Goal: Information Seeking & Learning: Learn about a topic

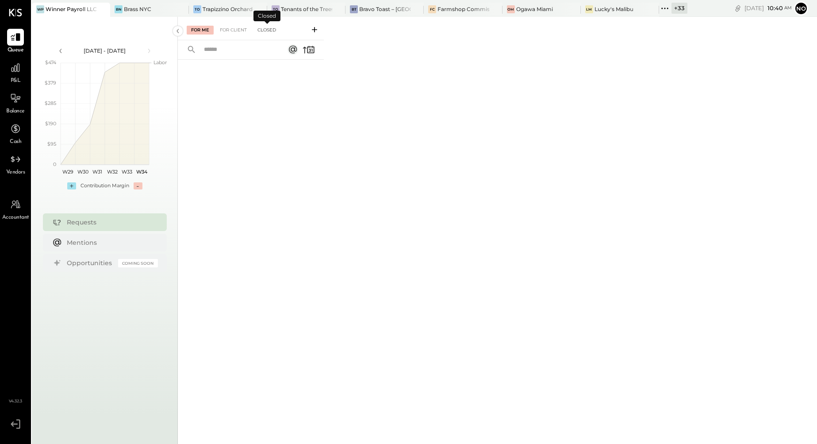
click at [266, 33] on div "Closed" at bounding box center [266, 30] width 27 height 9
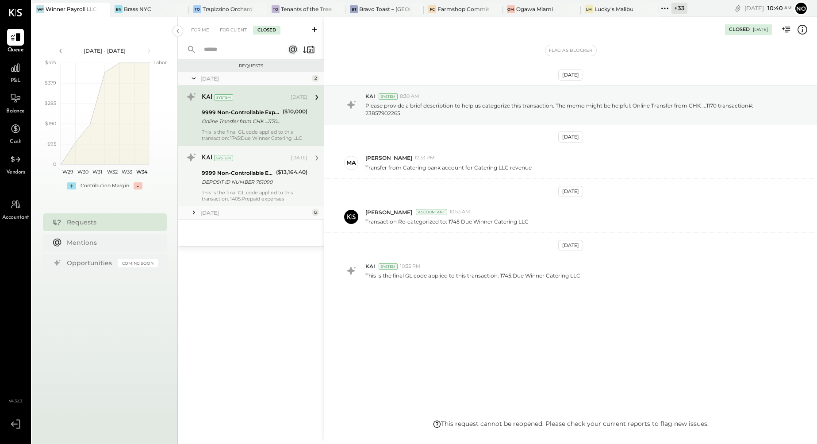
click at [248, 190] on div "This is the final GL code applied to this transaction: 1405:Prepaid expenses" at bounding box center [255, 195] width 106 height 12
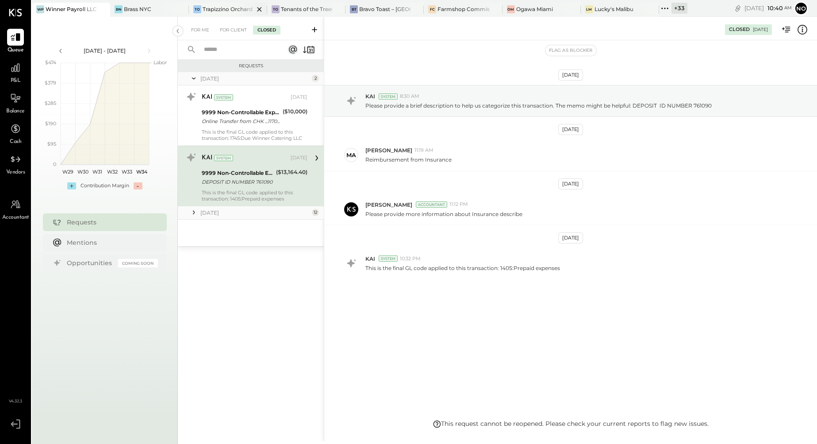
click at [231, 8] on div "Trapizzino Orchard" at bounding box center [228, 9] width 50 height 8
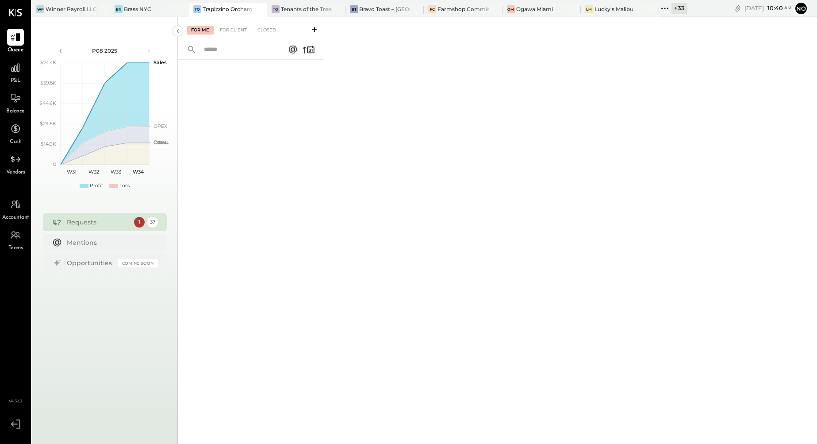
click at [630, 9] on icon at bounding box center [665, 9] width 12 height 12
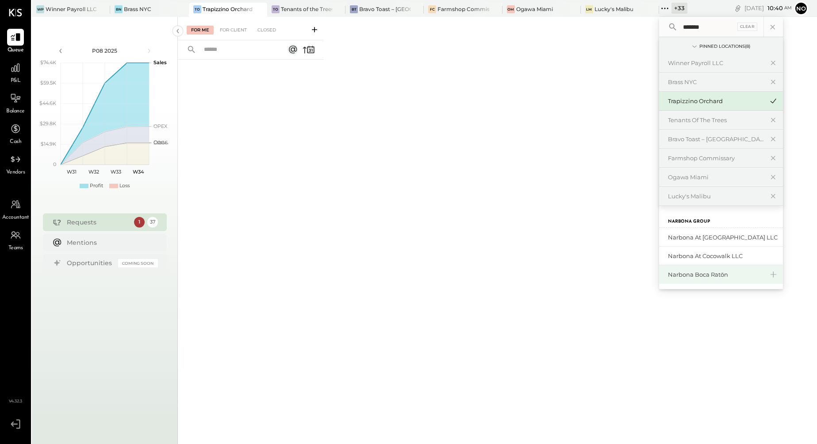
type input "*******"
click at [630, 272] on div "Narbona Boca Ratōn" at bounding box center [716, 274] width 96 height 8
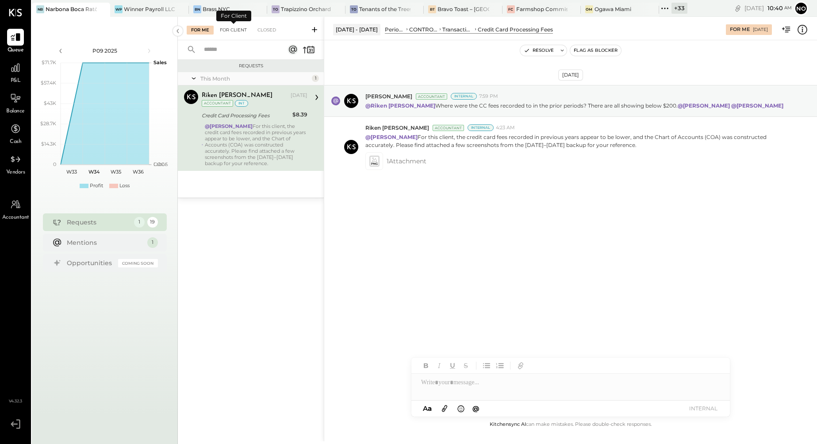
click at [238, 31] on div "For Client" at bounding box center [233, 30] width 36 height 9
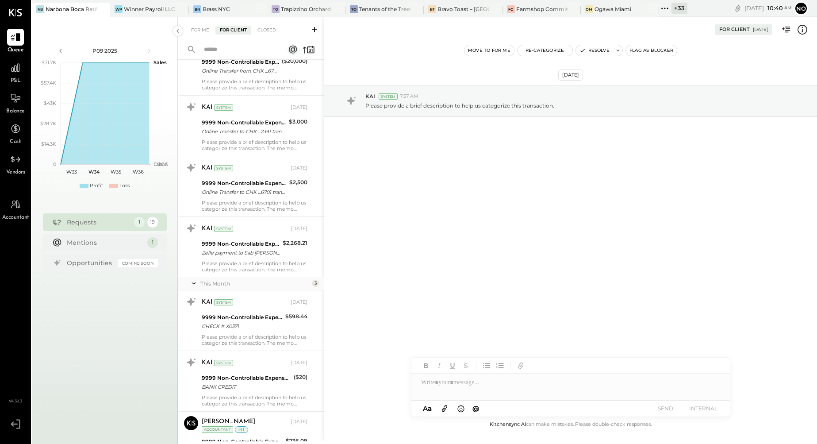
scroll to position [824, 0]
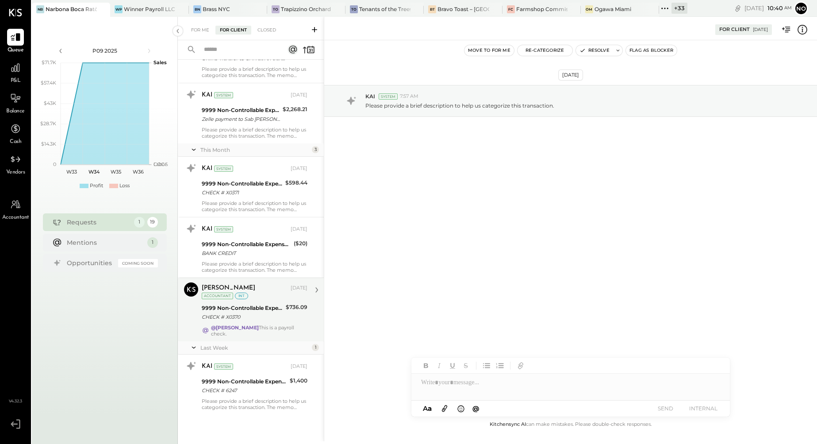
click at [254, 327] on strong "@[PERSON_NAME]" at bounding box center [235, 327] width 48 height 6
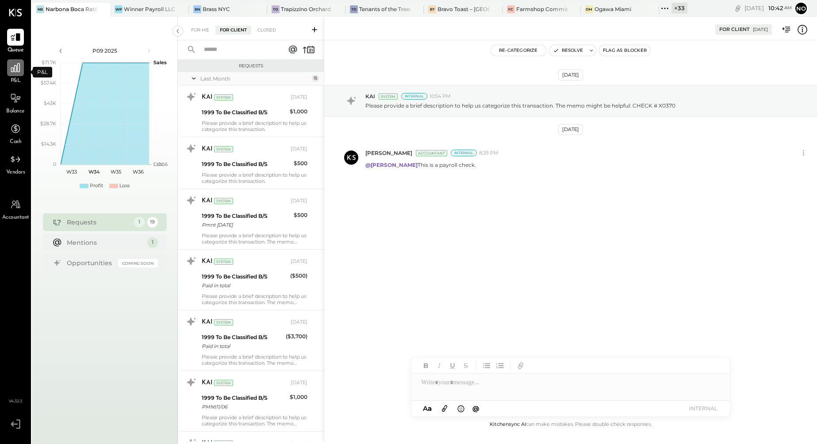
click at [17, 67] on icon at bounding box center [16, 68] width 12 height 12
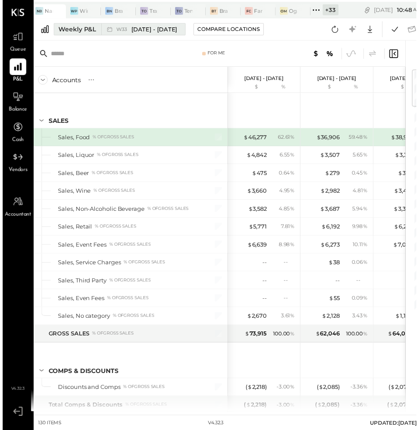
click at [132, 34] on div "W33 [DATE] - [DATE]" at bounding box center [140, 30] width 81 height 12
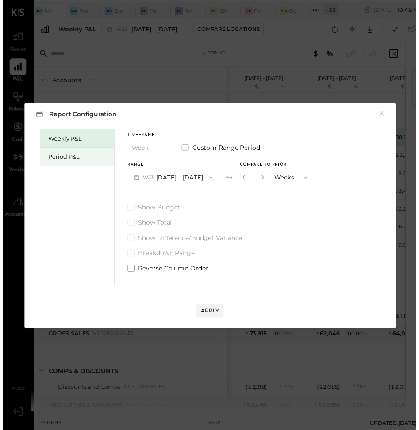
click at [62, 156] on div "Period P&L" at bounding box center [77, 159] width 62 height 8
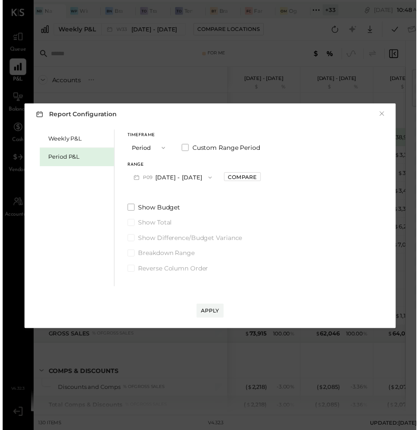
click at [182, 173] on button "P09 [DATE] - [DATE]" at bounding box center [173, 180] width 92 height 16
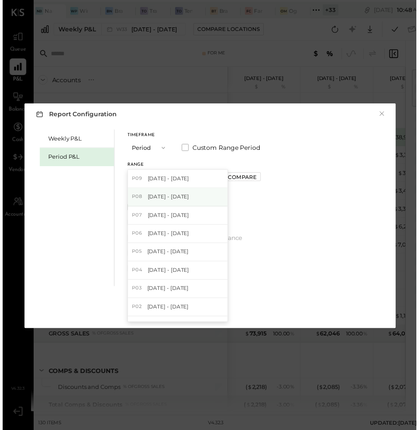
click at [176, 196] on span "[DATE] - [DATE]" at bounding box center [168, 200] width 42 height 8
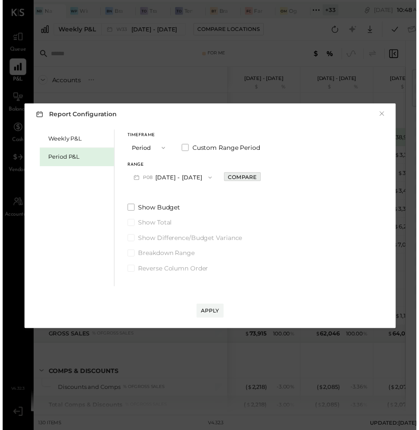
click at [253, 177] on div "Compare" at bounding box center [242, 180] width 29 height 8
click at [264, 179] on icon "button" at bounding box center [262, 179] width 2 height 5
click at [265, 178] on icon "button" at bounding box center [262, 179] width 5 height 5
type input "*"
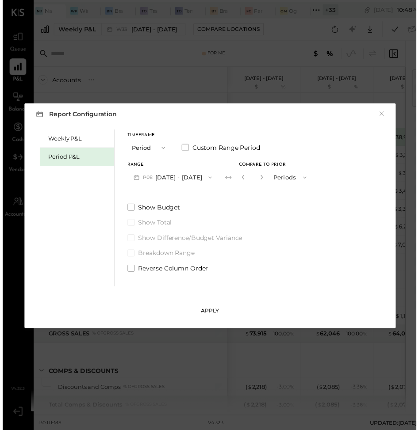
click at [218, 311] on button "Apply" at bounding box center [209, 315] width 27 height 14
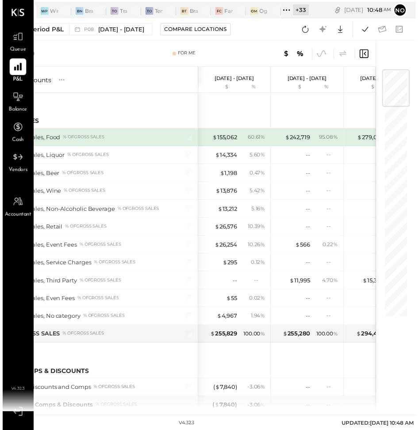
scroll to position [0, 35]
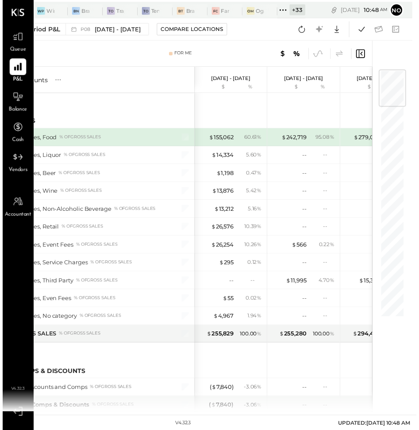
click at [266, 31] on div "Period P&L P08 [DATE] - [DATE] Compare Locations Google Sheets Excel" at bounding box center [205, 30] width 420 height 23
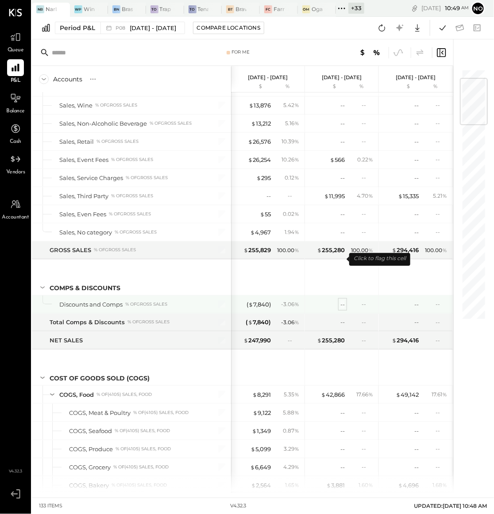
scroll to position [0, 0]
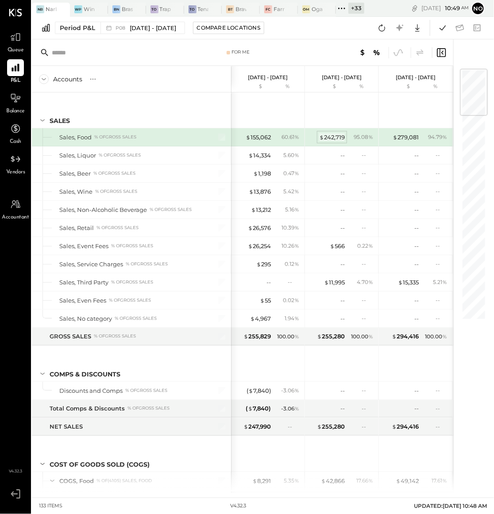
click at [332, 135] on div "$ 242,719" at bounding box center [332, 137] width 26 height 8
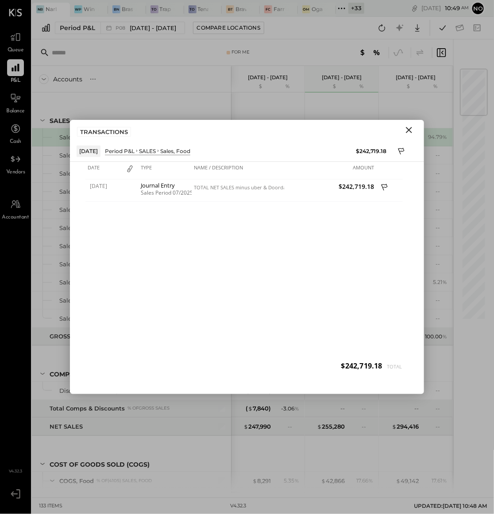
click at [411, 129] on icon "Close" at bounding box center [409, 130] width 11 height 11
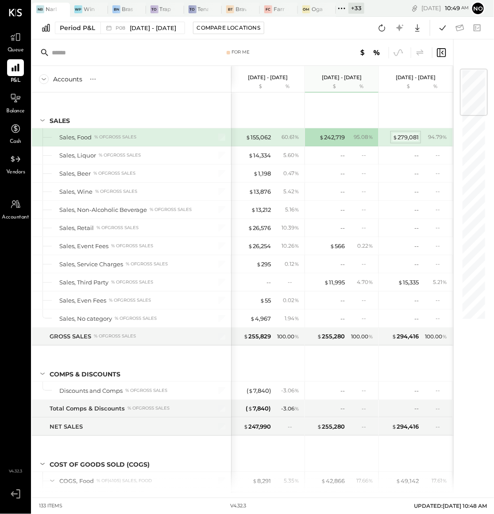
click at [403, 139] on div "$ 279,081" at bounding box center [405, 137] width 26 height 8
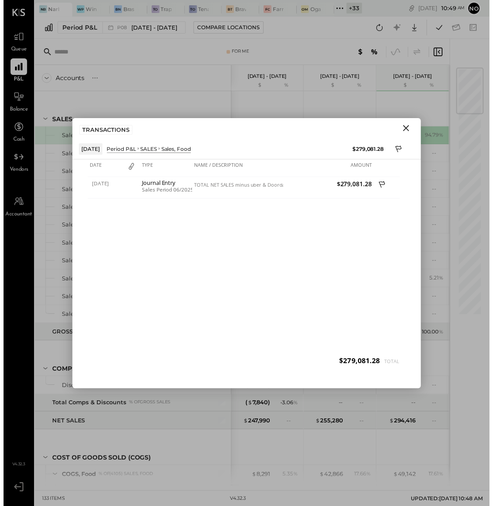
click at [408, 127] on icon "Close" at bounding box center [409, 130] width 11 height 11
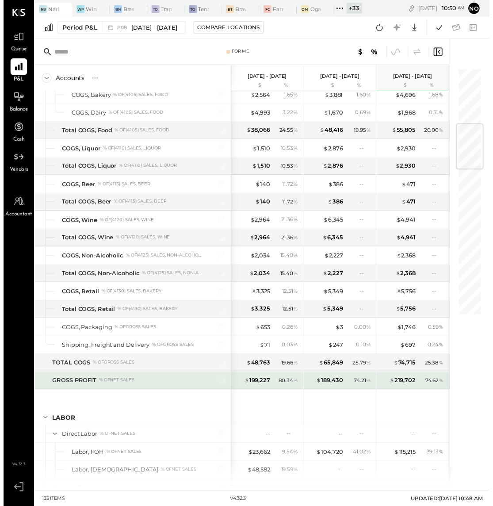
scroll to position [480, 0]
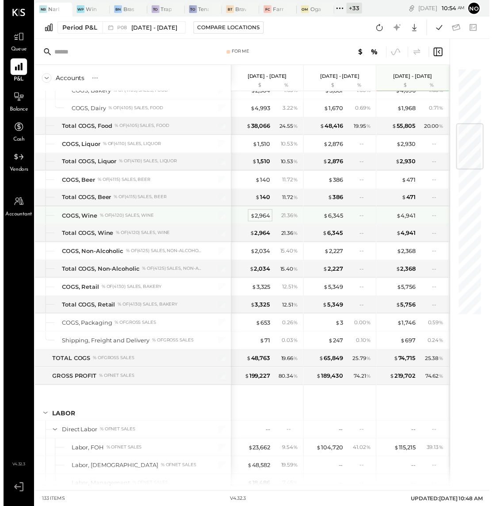
click at [260, 220] on div "$ 2,964" at bounding box center [260, 219] width 20 height 8
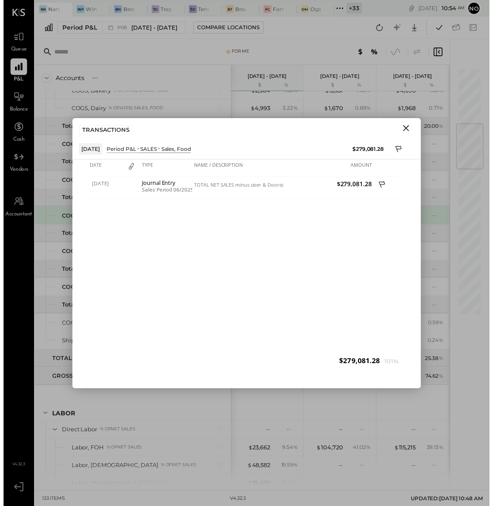
scroll to position [479, 0]
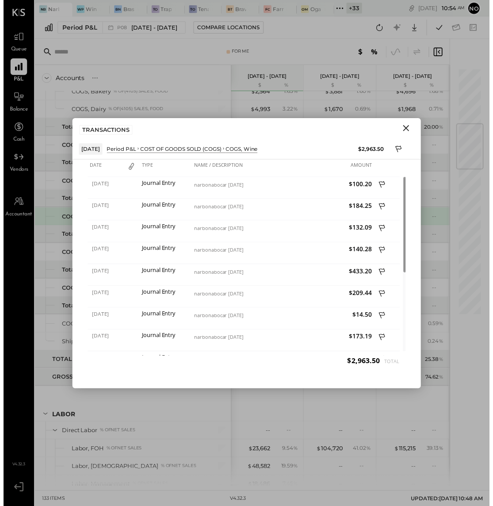
click at [408, 125] on icon "Close" at bounding box center [409, 130] width 11 height 11
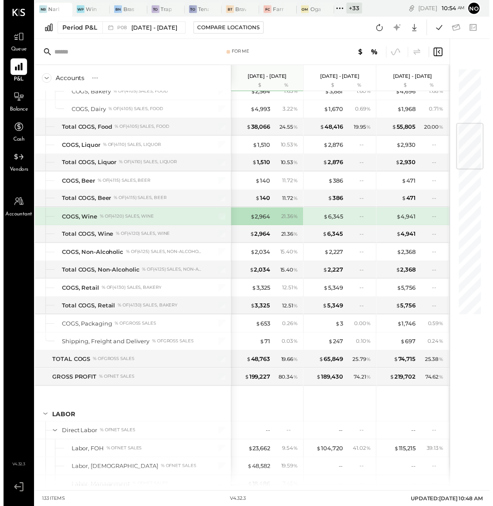
scroll to position [479, 0]
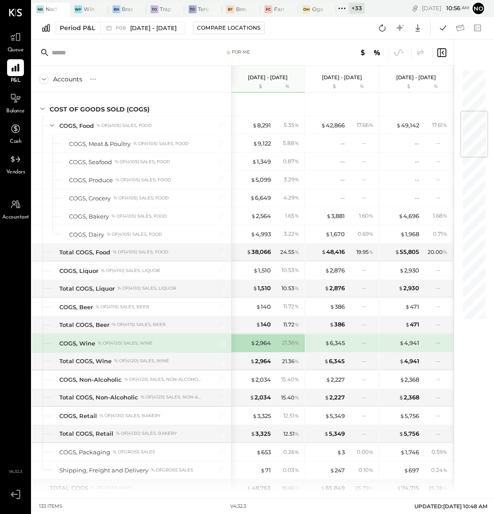
scroll to position [342, 0]
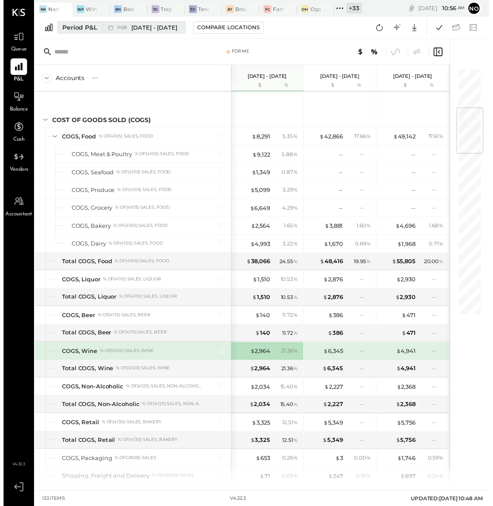
click at [135, 27] on span "[DATE] - [DATE]" at bounding box center [153, 28] width 46 height 8
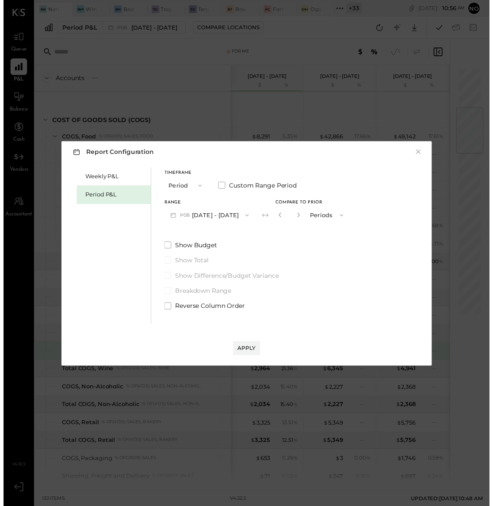
click at [211, 216] on button "P08 [DATE] - [DATE]" at bounding box center [209, 218] width 92 height 16
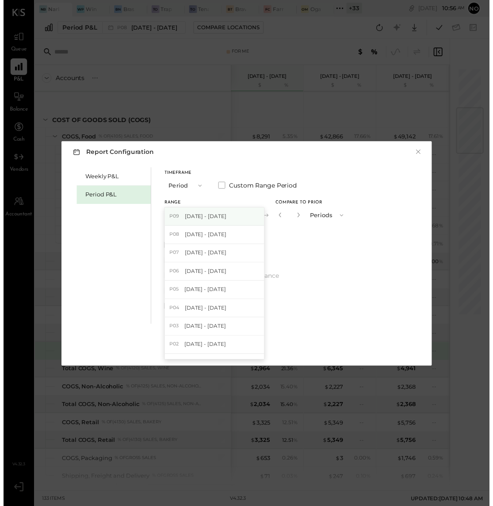
click at [211, 217] on span "[DATE] - [DATE]" at bounding box center [205, 219] width 42 height 8
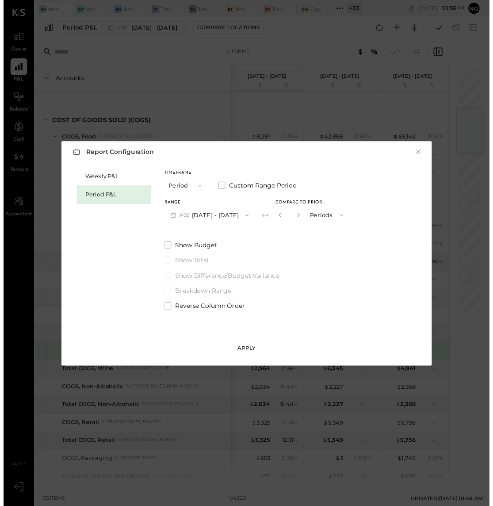
click at [242, 351] on div "Apply" at bounding box center [247, 354] width 19 height 8
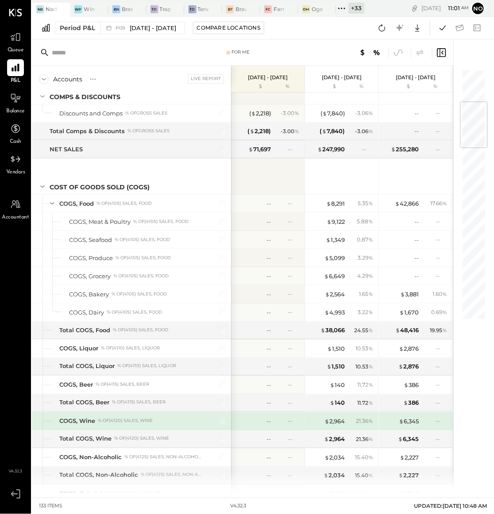
scroll to position [288, 0]
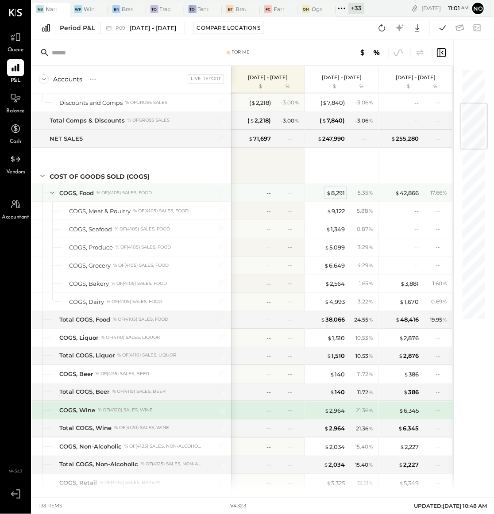
click at [338, 196] on div "$ 8,291" at bounding box center [335, 193] width 19 height 8
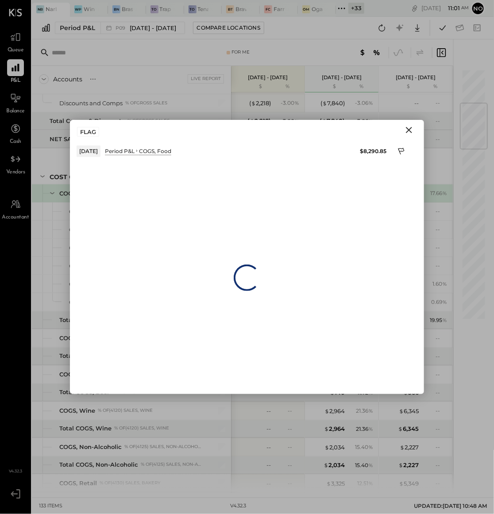
scroll to position [287, 0]
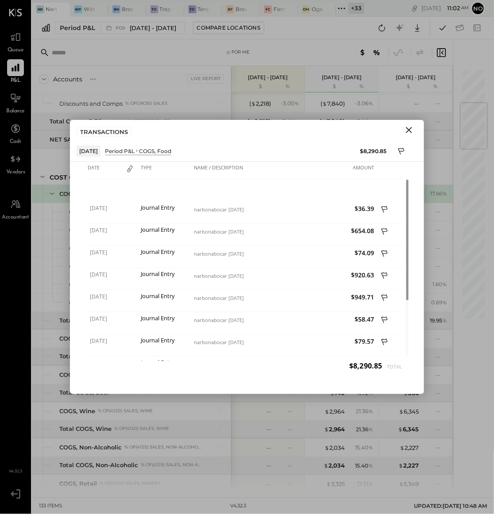
click at [409, 132] on icon "Close" at bounding box center [409, 130] width 11 height 11
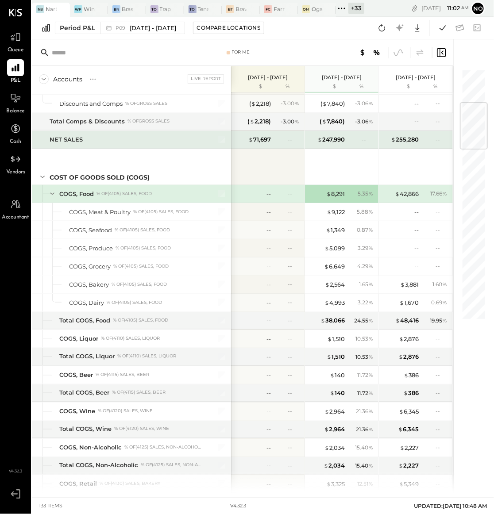
scroll to position [287, 0]
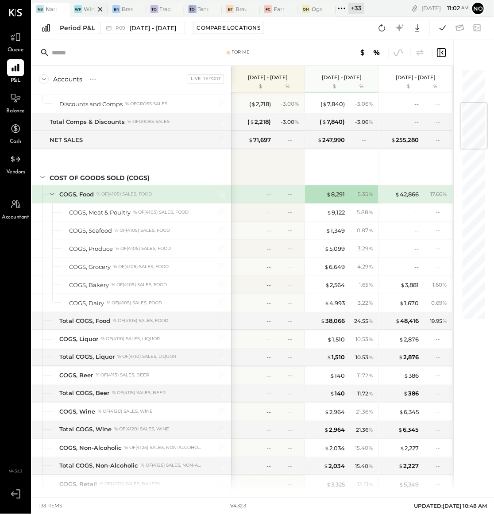
click at [83, 11] on div at bounding box center [92, 9] width 31 height 13
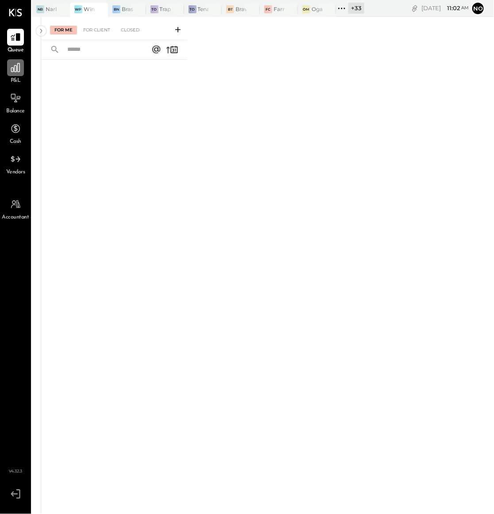
click at [7, 72] on div at bounding box center [15, 67] width 17 height 17
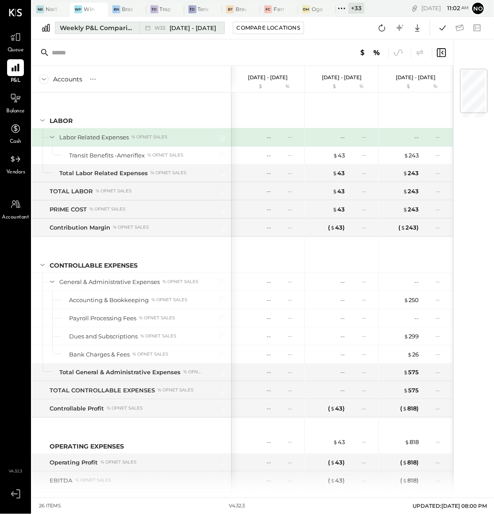
click at [93, 28] on div "Weekly P&L Comparison" at bounding box center [97, 27] width 74 height 9
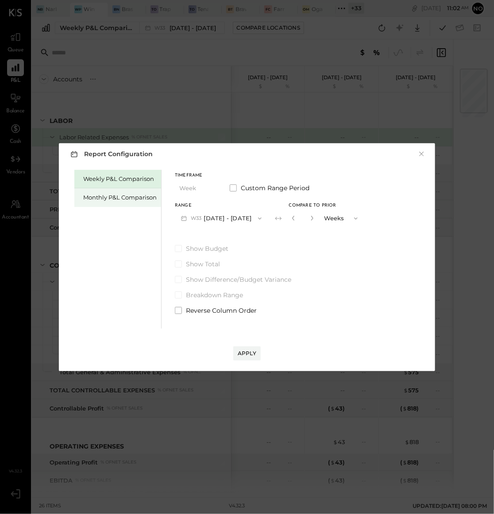
click at [111, 198] on div "Monthly P&L Comparison" at bounding box center [119, 197] width 73 height 8
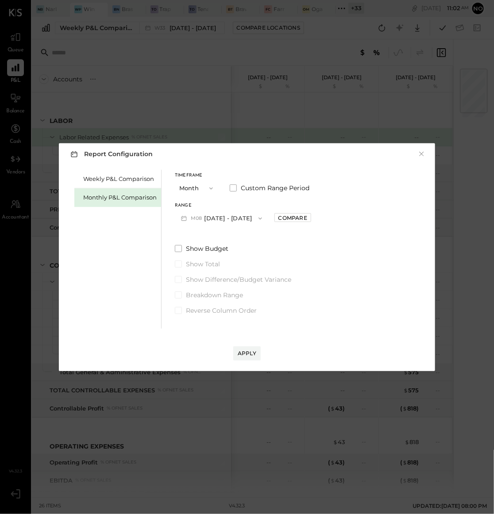
click at [244, 217] on button "M08 [DATE] - [DATE]" at bounding box center [221, 218] width 93 height 16
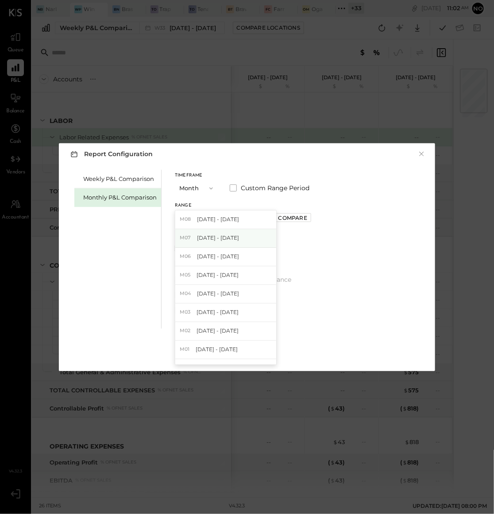
click at [223, 237] on span "[DATE] - [DATE]" at bounding box center [218, 238] width 42 height 8
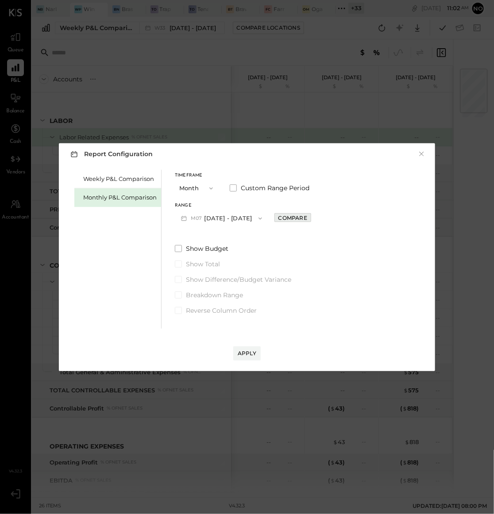
click at [284, 215] on div "Compare" at bounding box center [292, 218] width 29 height 8
click at [310, 216] on icon "button" at bounding box center [312, 217] width 5 height 5
type input "*"
click at [250, 352] on div "Apply" at bounding box center [247, 354] width 19 height 8
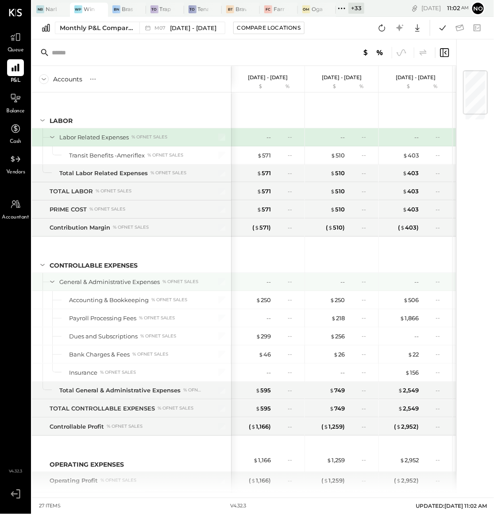
scroll to position [57, 0]
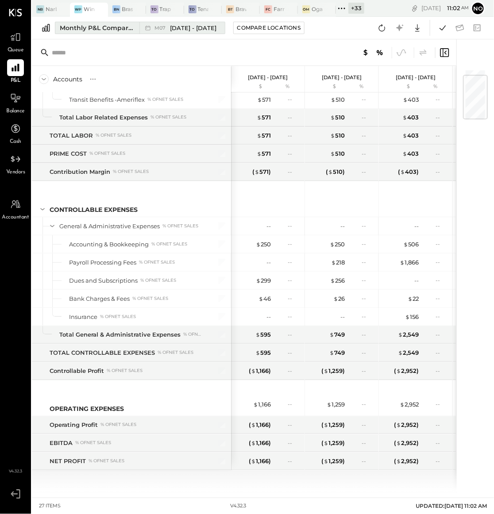
click at [107, 30] on div "Monthly P&L Comparison" at bounding box center [97, 27] width 74 height 9
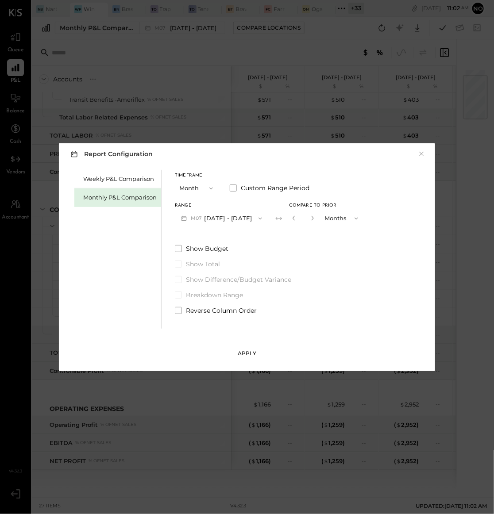
click at [249, 350] on div "Apply" at bounding box center [247, 354] width 19 height 8
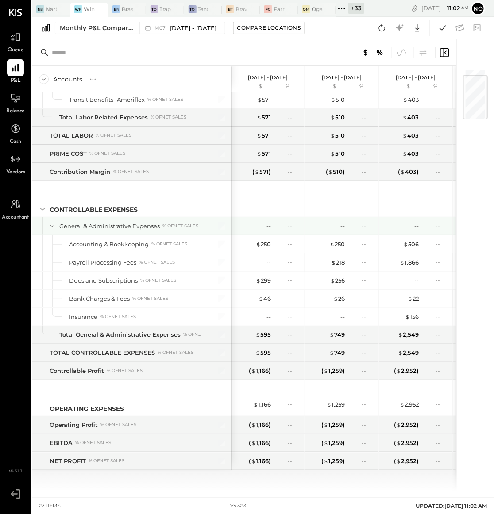
scroll to position [57, 0]
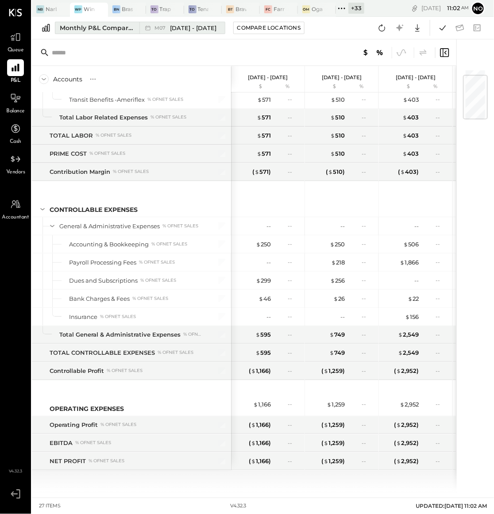
click at [106, 25] on div "Monthly P&L Comparison" at bounding box center [97, 27] width 74 height 9
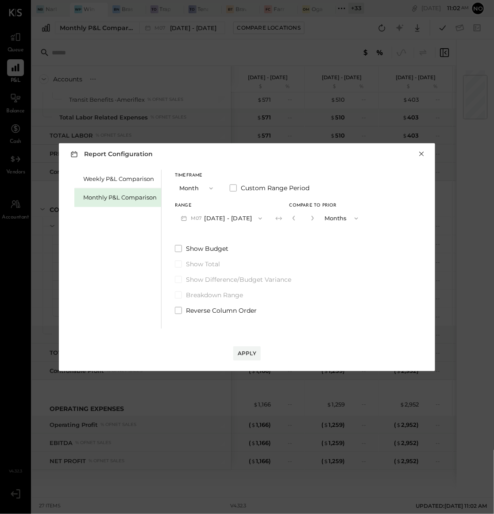
click at [424, 154] on button "×" at bounding box center [421, 154] width 8 height 9
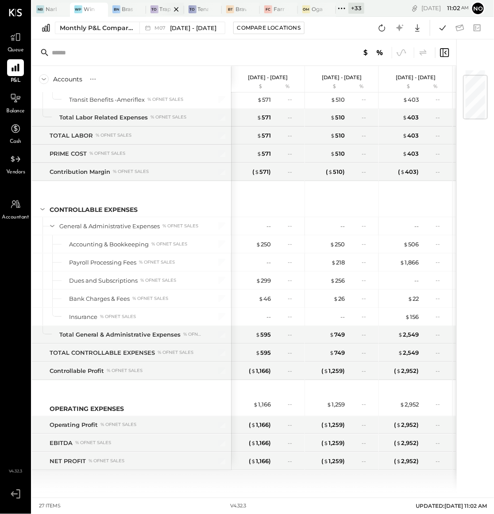
click at [157, 13] on div at bounding box center [168, 9] width 31 height 13
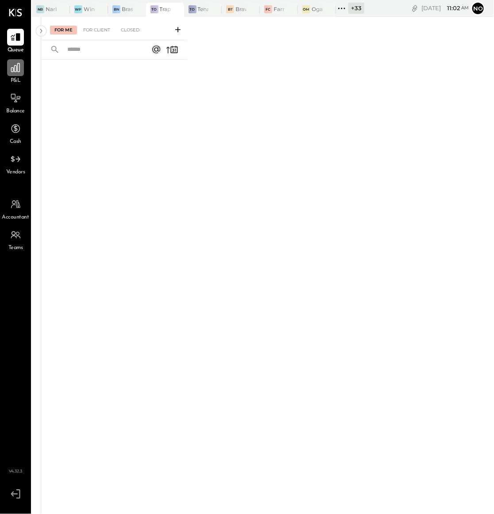
click at [14, 72] on icon at bounding box center [16, 68] width 12 height 12
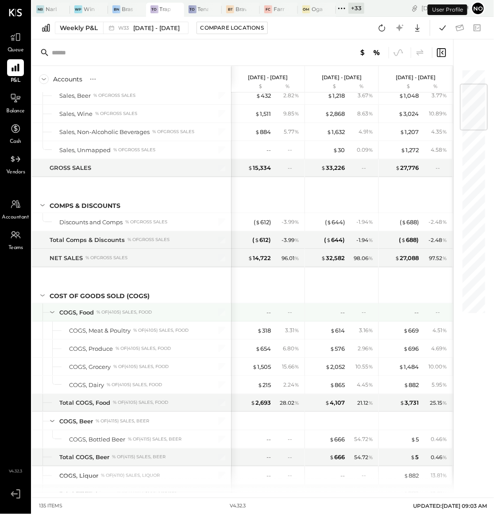
scroll to position [129, 0]
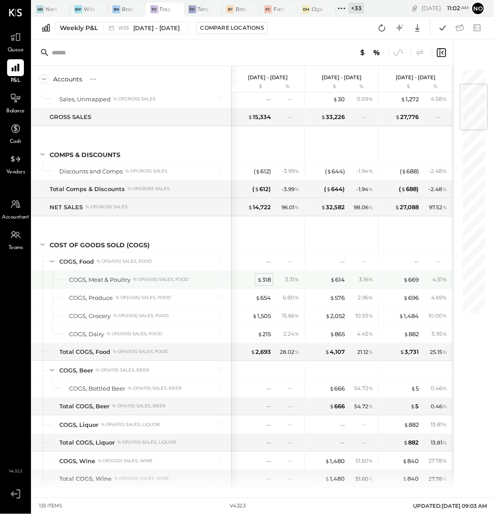
click at [263, 277] on div "$ 318" at bounding box center [264, 280] width 14 height 8
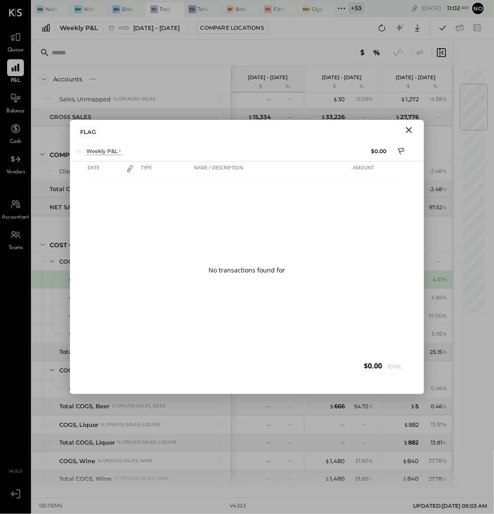
scroll to position [128, 0]
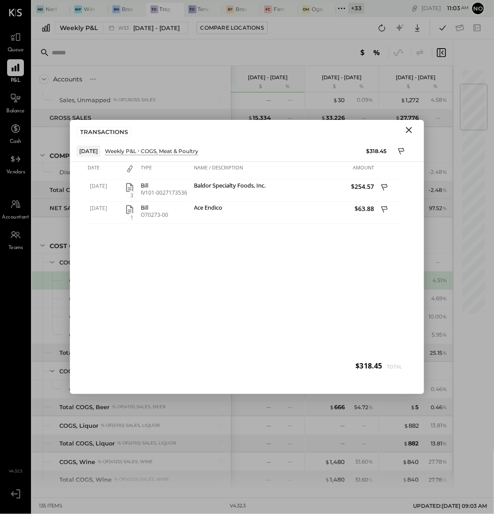
click at [407, 131] on icon "Close" at bounding box center [409, 130] width 6 height 6
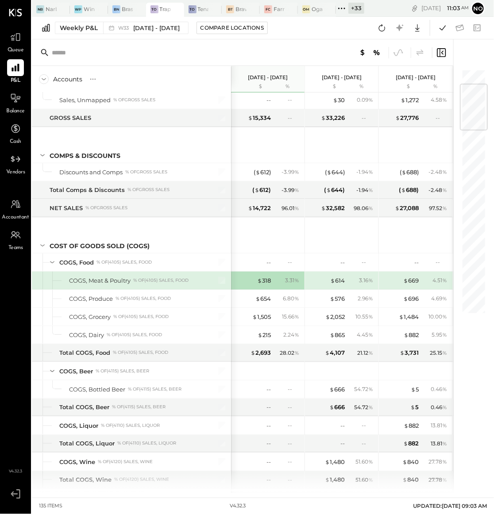
scroll to position [127, 0]
click at [51, 10] on div at bounding box center [54, 9] width 31 height 13
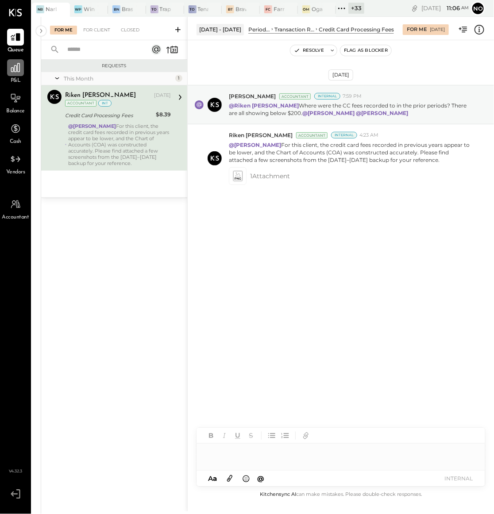
click at [16, 72] on icon at bounding box center [16, 68] width 12 height 12
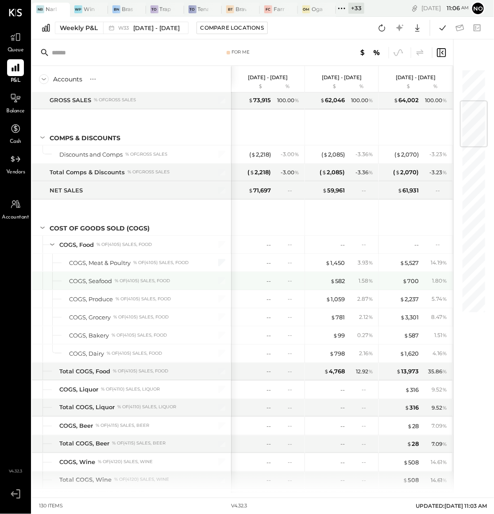
scroll to position [270, 0]
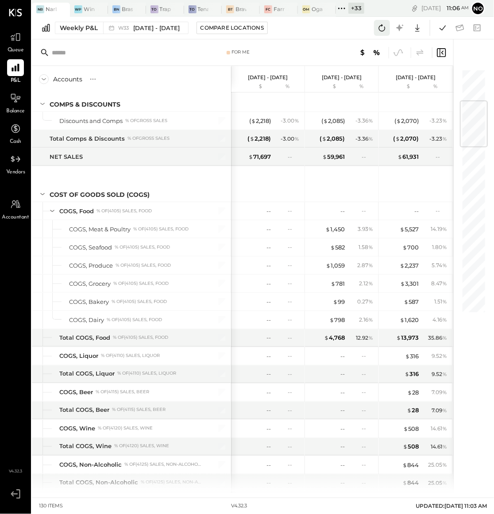
click at [380, 26] on icon at bounding box center [382, 28] width 12 height 12
click at [74, 29] on div "Weekly P&L" at bounding box center [79, 27] width 38 height 9
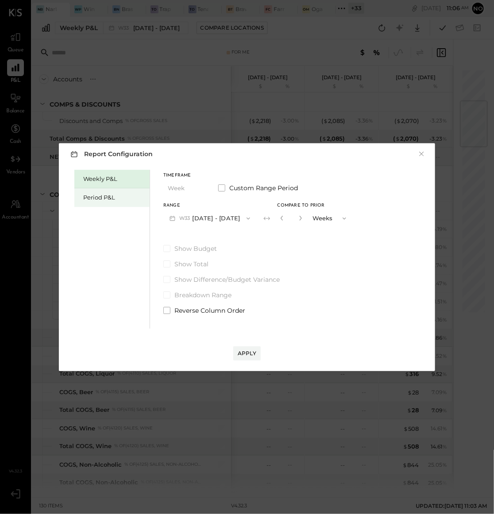
click at [95, 197] on div "Period P&L" at bounding box center [114, 197] width 62 height 8
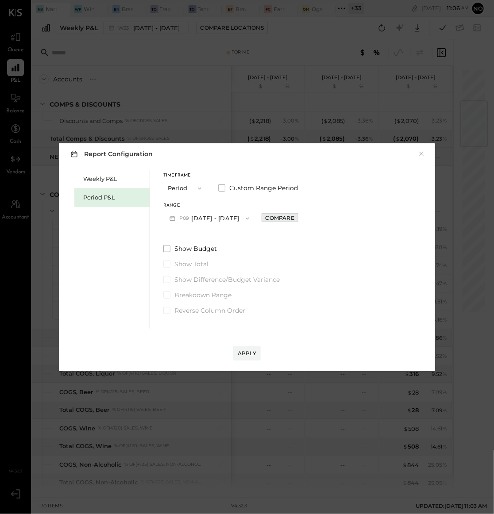
click at [275, 220] on div "Compare" at bounding box center [279, 218] width 29 height 8
click at [302, 217] on icon "button" at bounding box center [299, 217] width 5 height 5
type input "*"
click at [249, 353] on div "Apply" at bounding box center [247, 354] width 19 height 8
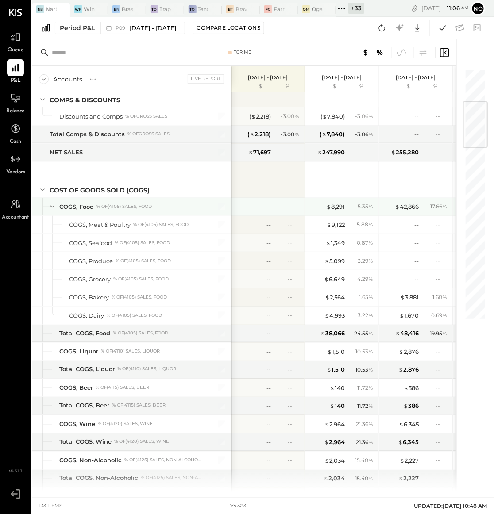
scroll to position [368, 0]
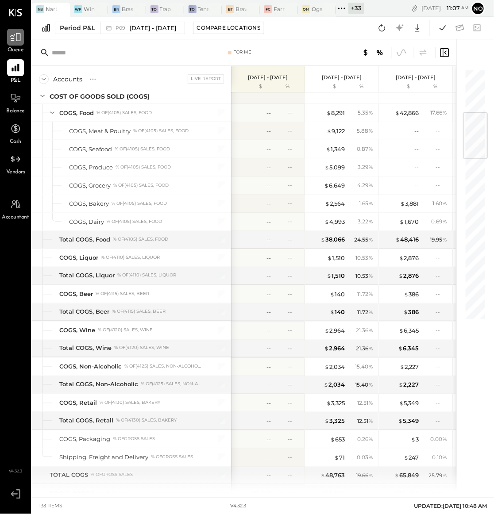
click at [14, 40] on icon at bounding box center [15, 37] width 11 height 8
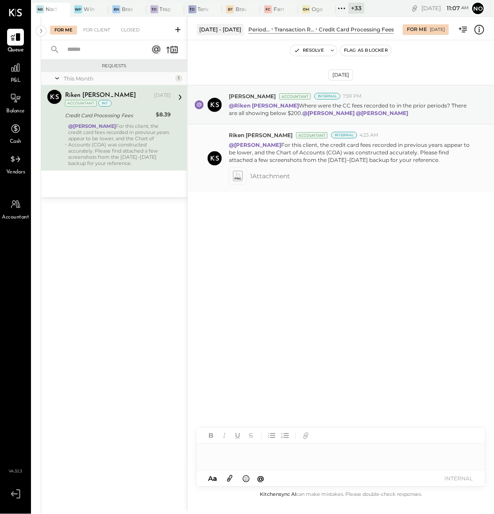
click at [238, 176] on icon at bounding box center [237, 176] width 9 height 10
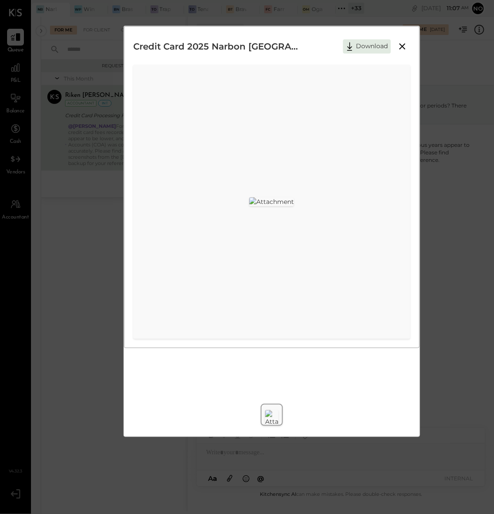
click at [253, 197] on img at bounding box center [271, 201] width 45 height 9
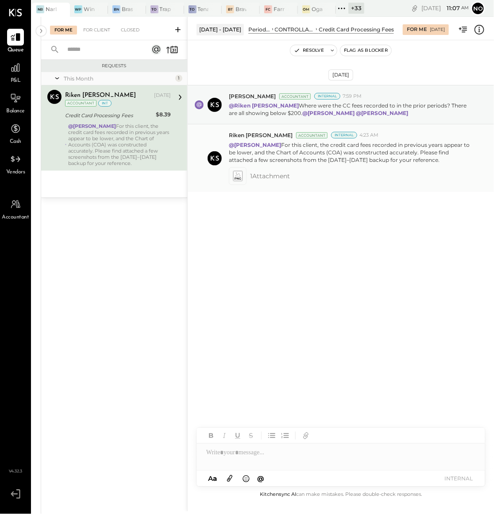
click at [237, 172] on icon at bounding box center [237, 176] width 9 height 10
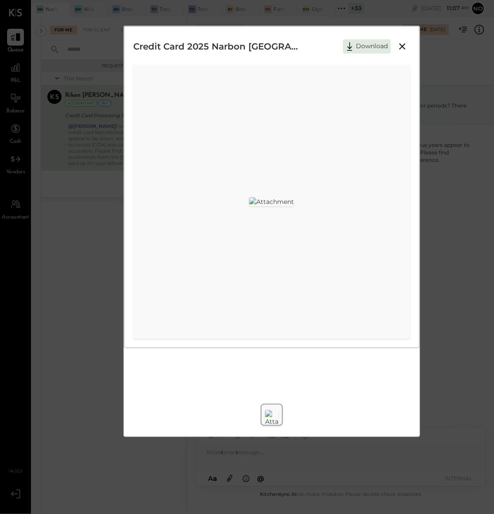
click at [249, 206] on img at bounding box center [271, 201] width 45 height 9
click at [404, 43] on icon at bounding box center [402, 46] width 11 height 11
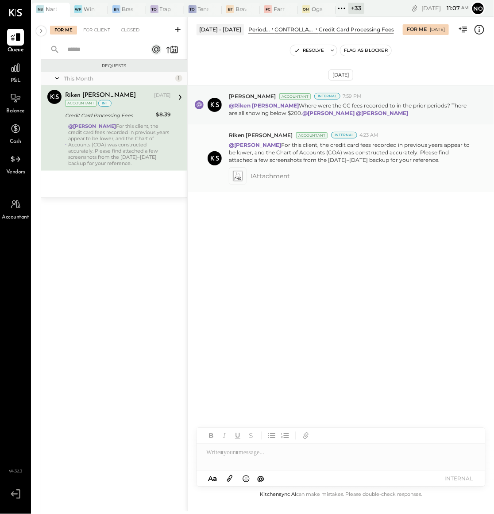
click at [310, 151] on p "@[PERSON_NAME] For this client, the credit card fees recorded in previous years…" at bounding box center [351, 152] width 245 height 23
click at [266, 152] on p "@[PERSON_NAME] For this client, the credit card fees recorded in previous years…" at bounding box center [351, 152] width 245 height 23
click at [18, 69] on icon at bounding box center [16, 68] width 12 height 12
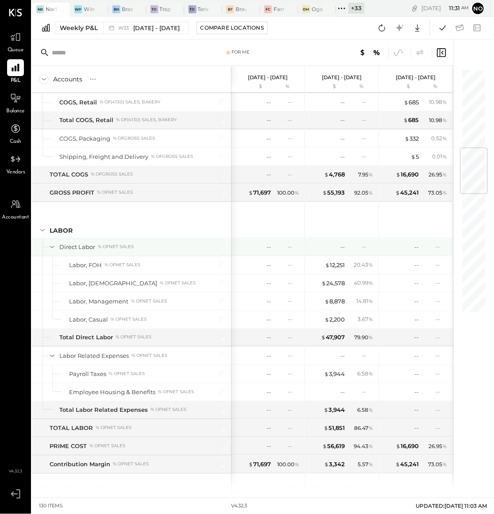
scroll to position [772, 0]
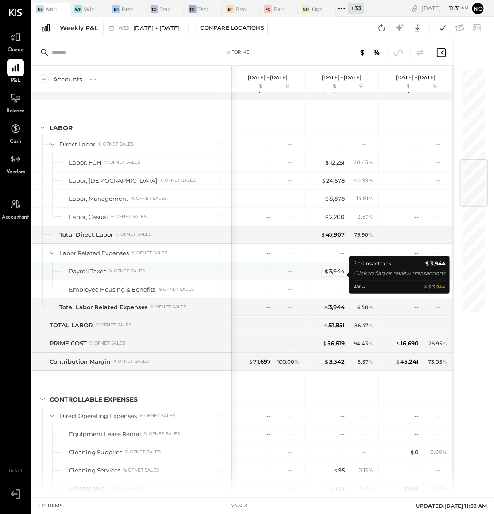
click at [330, 273] on div "$ 3,944" at bounding box center [334, 271] width 21 height 8
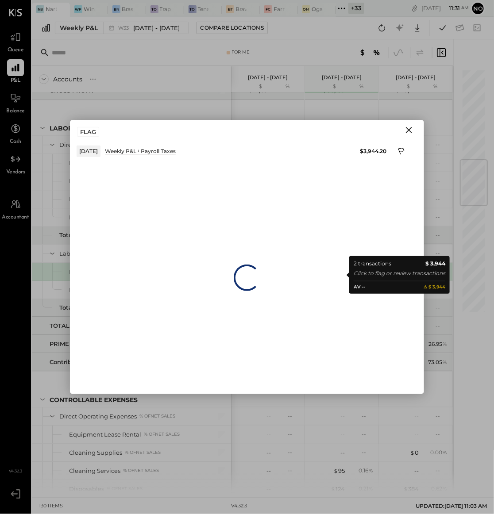
scroll to position [771, 0]
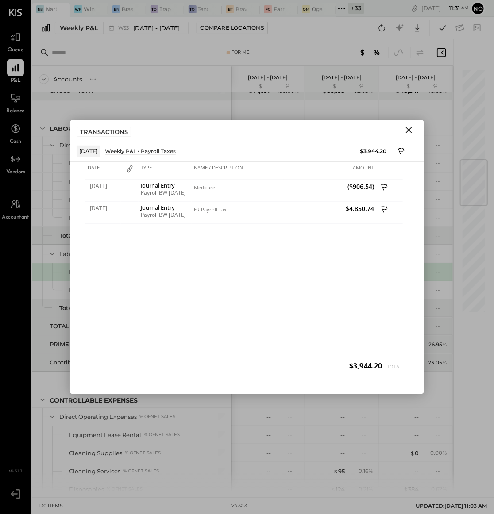
click at [412, 131] on icon "Close" at bounding box center [409, 130] width 11 height 11
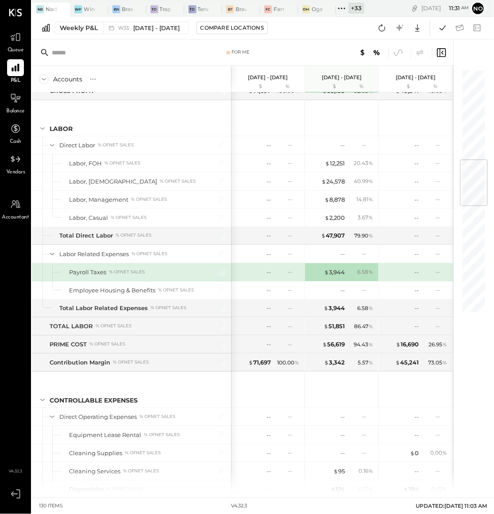
scroll to position [770, 0]
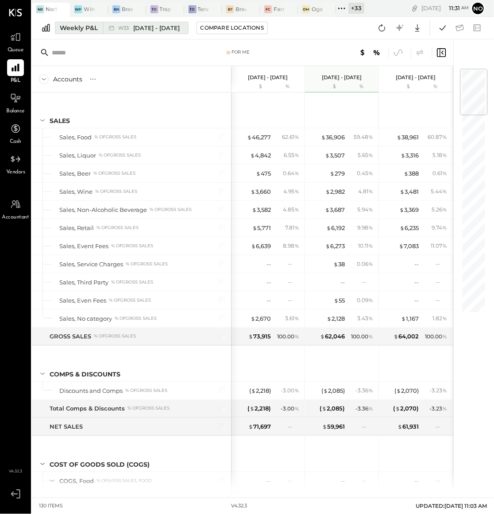
click at [83, 27] on div "Weekly P&L" at bounding box center [79, 27] width 38 height 9
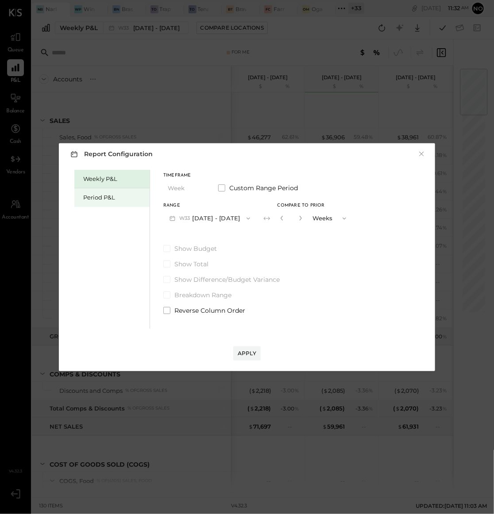
click at [102, 193] on div "Period P&L" at bounding box center [114, 197] width 62 height 8
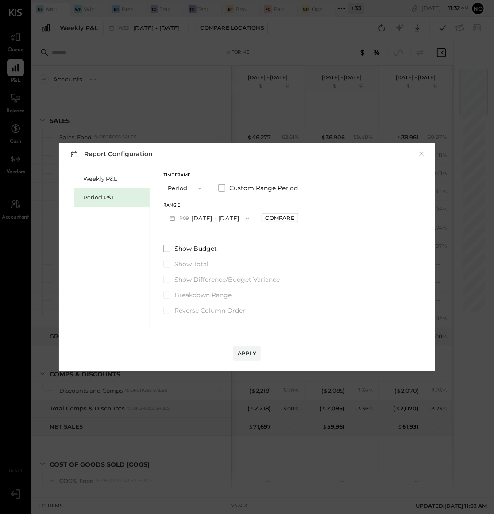
click at [234, 215] on button "P09 [DATE] - [DATE]" at bounding box center [209, 218] width 92 height 16
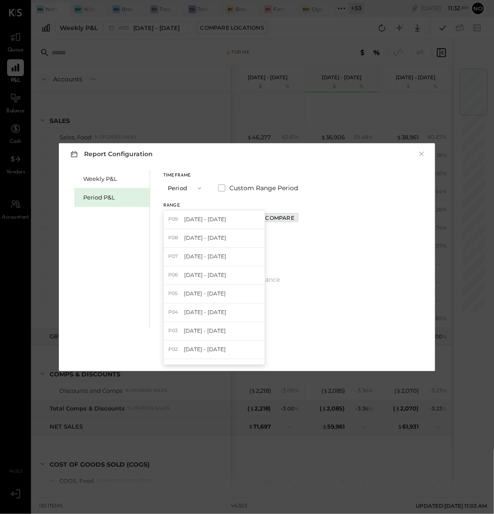
click at [292, 220] on button "Compare" at bounding box center [279, 217] width 37 height 9
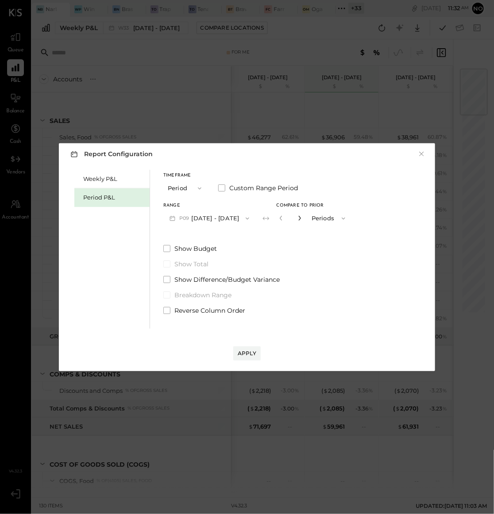
click at [302, 218] on icon "button" at bounding box center [299, 217] width 5 height 5
type input "*"
click at [250, 350] on div "Apply" at bounding box center [247, 354] width 19 height 8
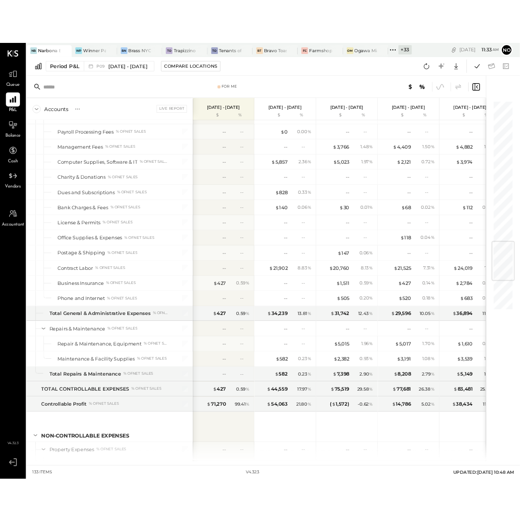
scroll to position [1431, 0]
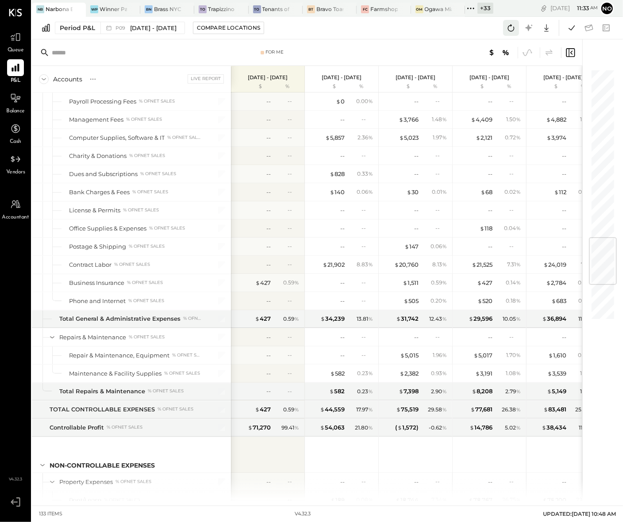
click at [515, 26] on icon at bounding box center [511, 28] width 12 height 12
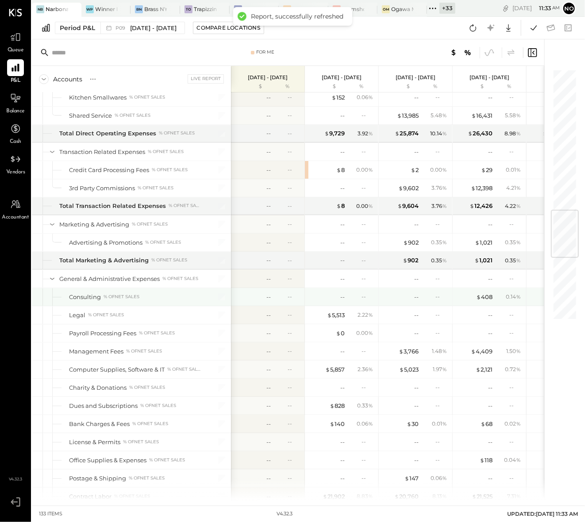
scroll to position [1172, 0]
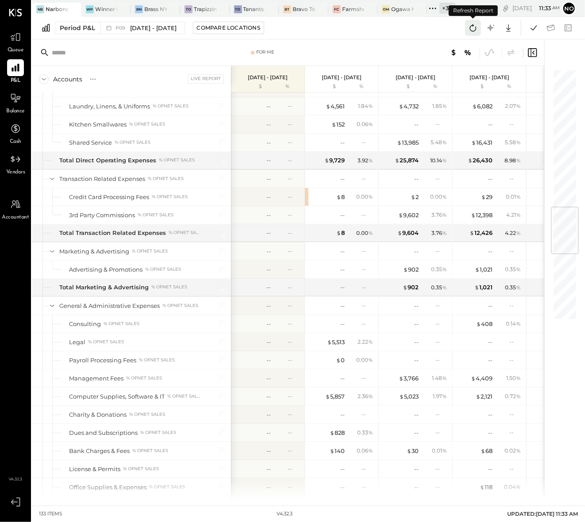
click at [473, 27] on icon at bounding box center [473, 28] width 12 height 12
click at [16, 41] on icon at bounding box center [15, 37] width 11 height 8
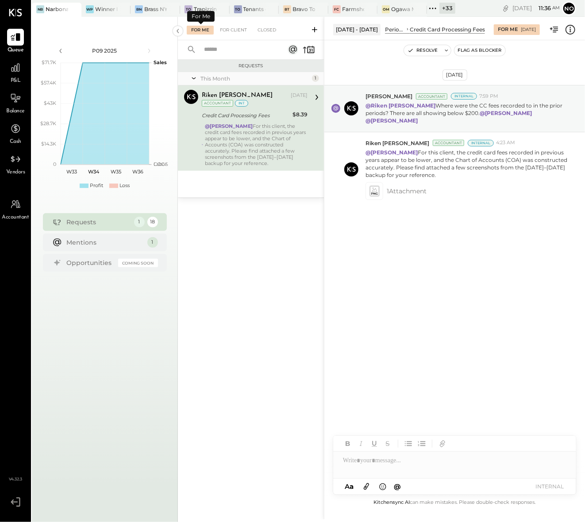
click at [202, 28] on div "For Me" at bounding box center [200, 30] width 27 height 9
click at [234, 26] on div "For Client" at bounding box center [233, 30] width 36 height 9
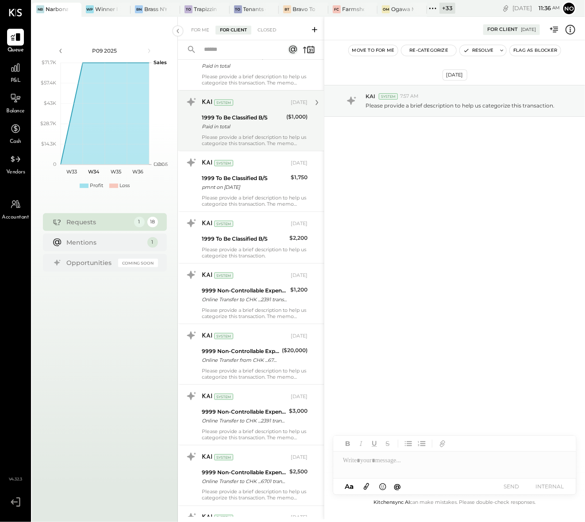
scroll to position [437, 0]
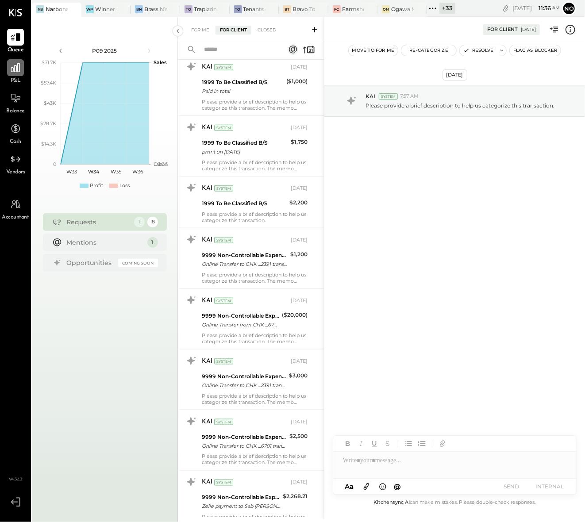
click at [17, 69] on icon at bounding box center [15, 67] width 9 height 9
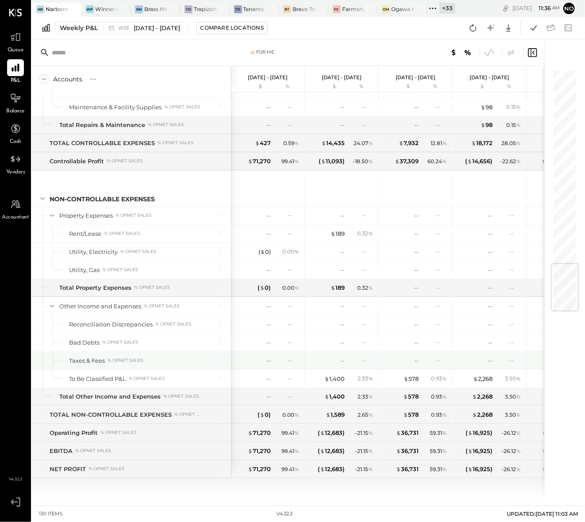
scroll to position [1631, 0]
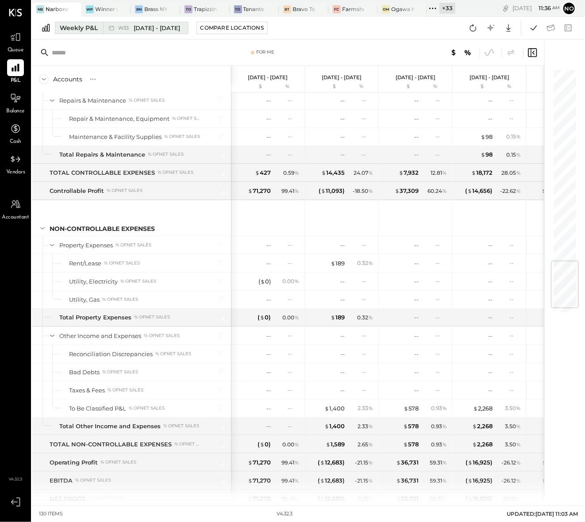
click at [82, 26] on div "Weekly P&L" at bounding box center [79, 27] width 38 height 9
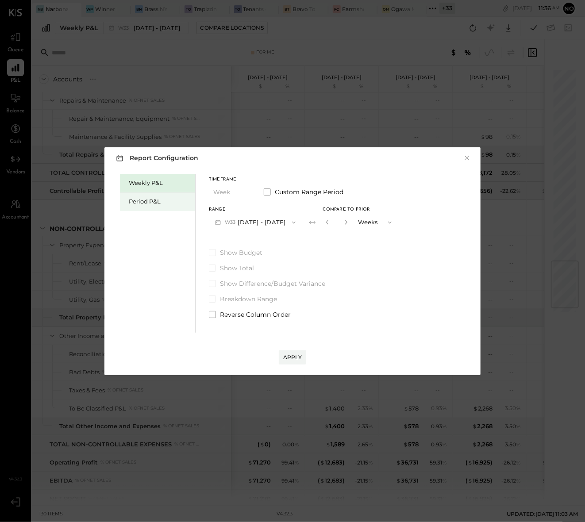
click at [148, 202] on div "Period P&L" at bounding box center [160, 201] width 62 height 8
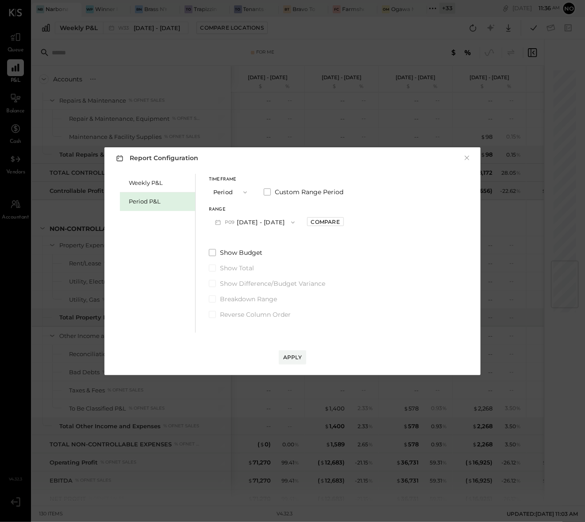
click at [269, 220] on button "P09 [DATE] - [DATE]" at bounding box center [255, 222] width 92 height 16
click at [419, 197] on div "Weekly P&L Period P&L Timeframe Period Custom Range Period Range P09 [DATE] - […" at bounding box center [292, 252] width 358 height 161
click at [340, 222] on div "Compare" at bounding box center [325, 222] width 29 height 8
click at [348, 220] on icon "button" at bounding box center [344, 221] width 5 height 5
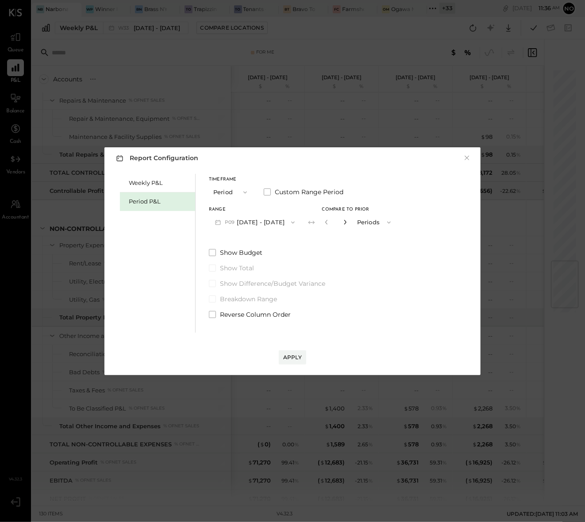
click at [348, 220] on icon "button" at bounding box center [344, 221] width 5 height 5
type input "*"
click at [299, 356] on div "Apply" at bounding box center [292, 358] width 19 height 8
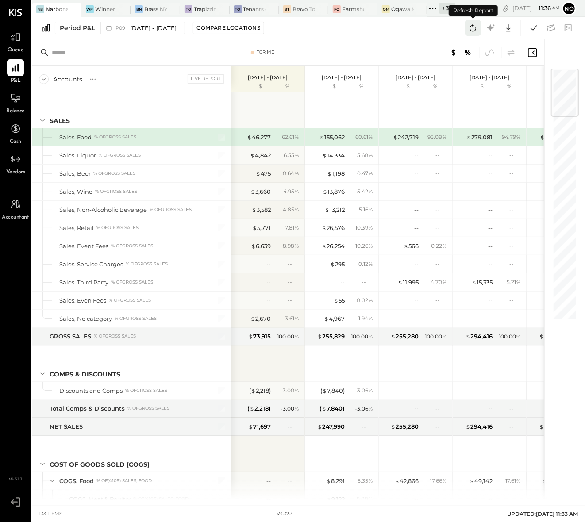
click at [475, 29] on icon at bounding box center [473, 28] width 12 height 12
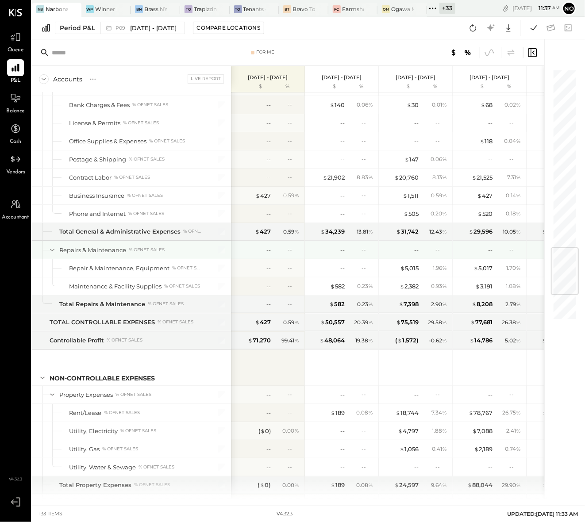
scroll to position [1612, 0]
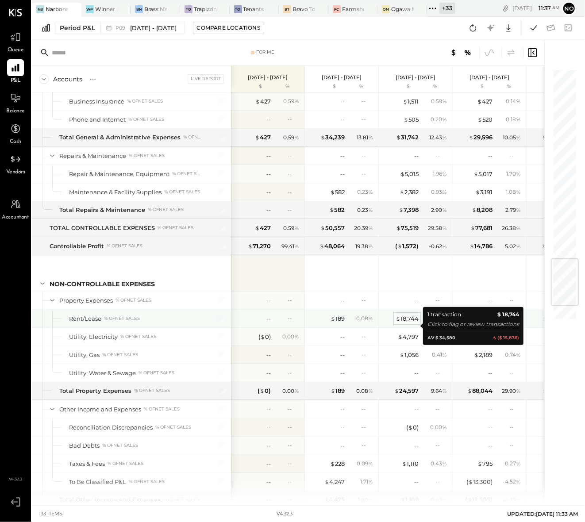
click at [408, 323] on div "$ 18,744" at bounding box center [407, 319] width 23 height 8
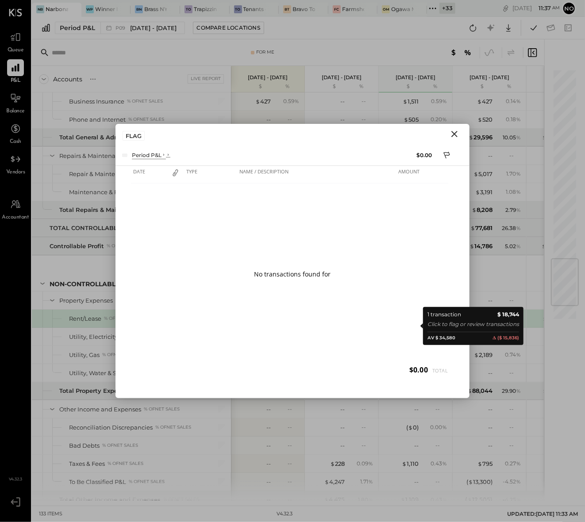
scroll to position [1611, 0]
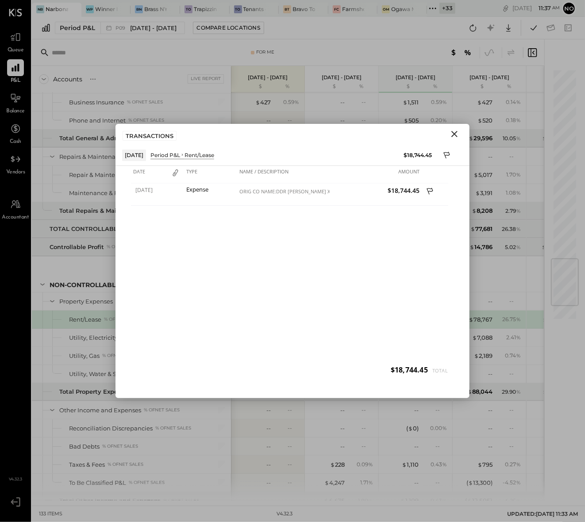
click at [452, 135] on icon "Close" at bounding box center [454, 134] width 11 height 11
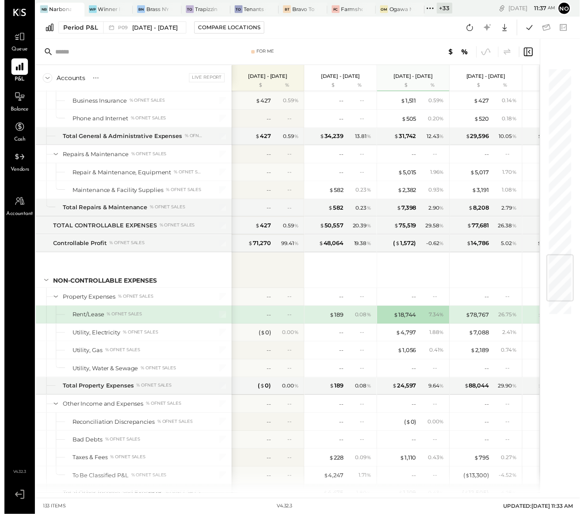
scroll to position [1611, 0]
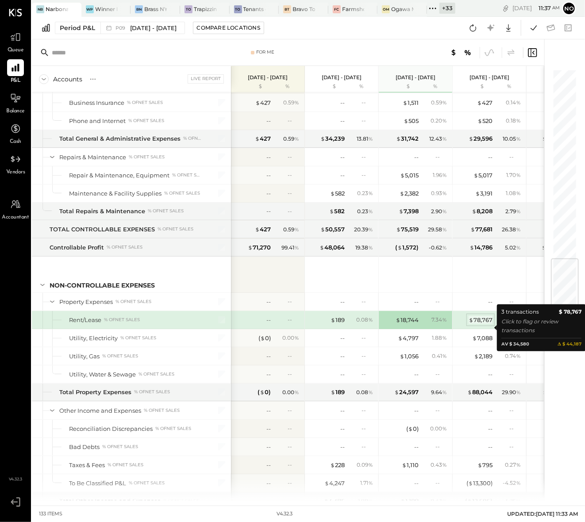
click at [481, 324] on div "$ 78,767" at bounding box center [481, 320] width 24 height 8
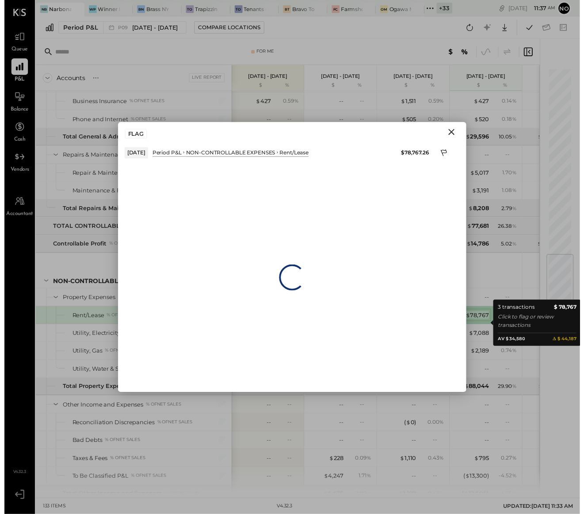
scroll to position [1610, 0]
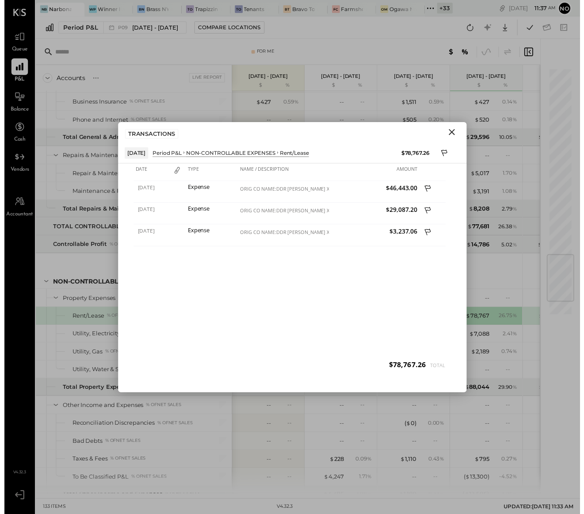
click at [455, 129] on icon "Close" at bounding box center [454, 134] width 11 height 11
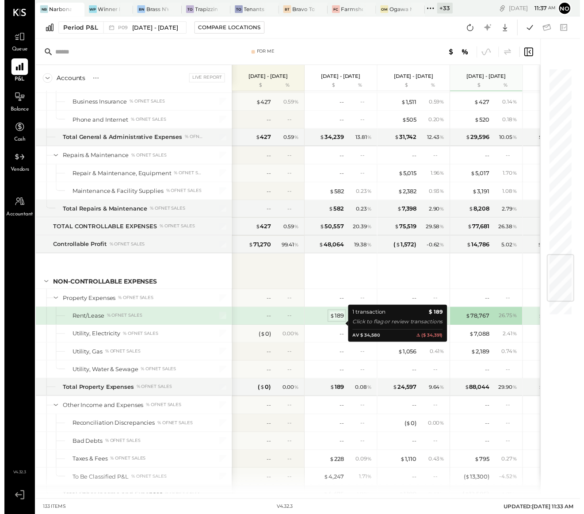
click at [338, 325] on div "$ 189" at bounding box center [338, 320] width 14 height 8
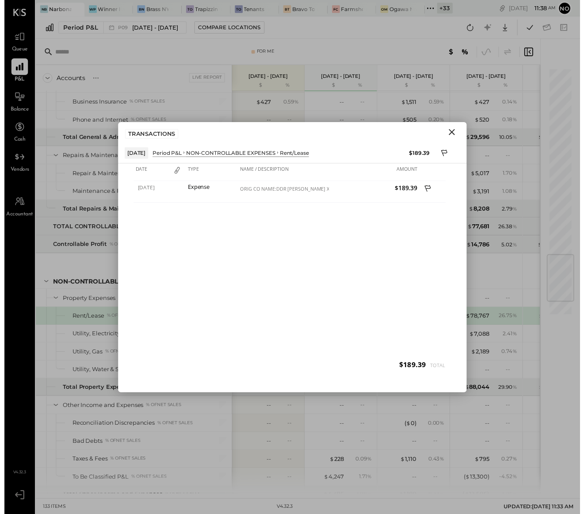
click at [455, 131] on icon "Close" at bounding box center [454, 134] width 6 height 6
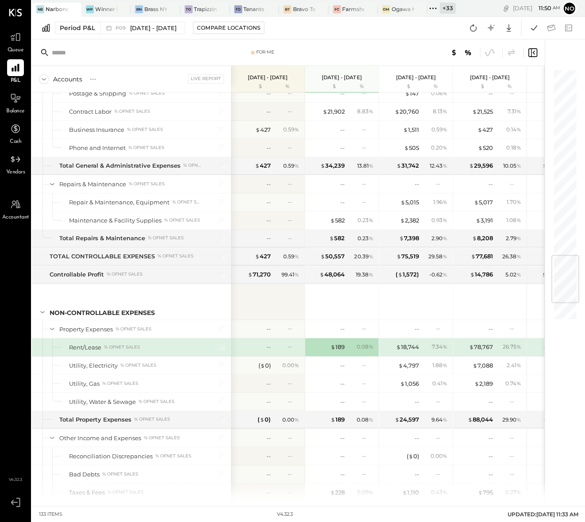
scroll to position [1688, 0]
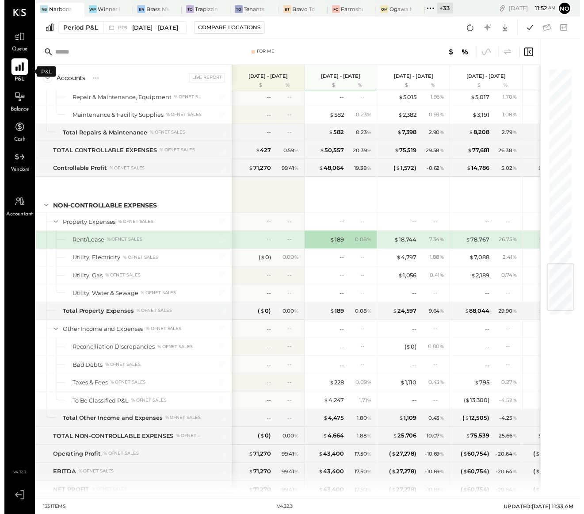
click at [14, 69] on icon at bounding box center [16, 68] width 12 height 12
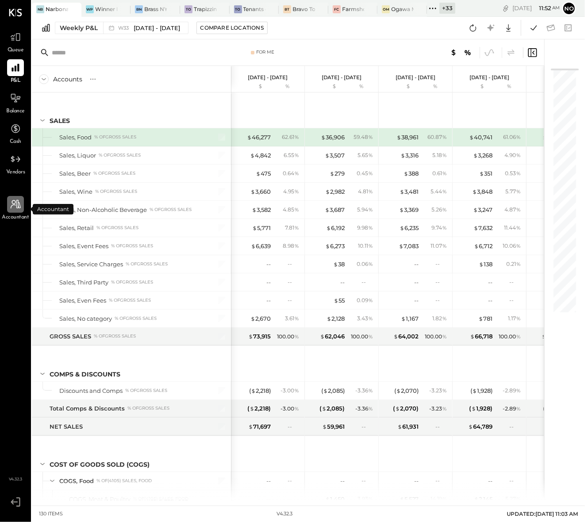
click at [16, 202] on icon at bounding box center [16, 204] width 10 height 9
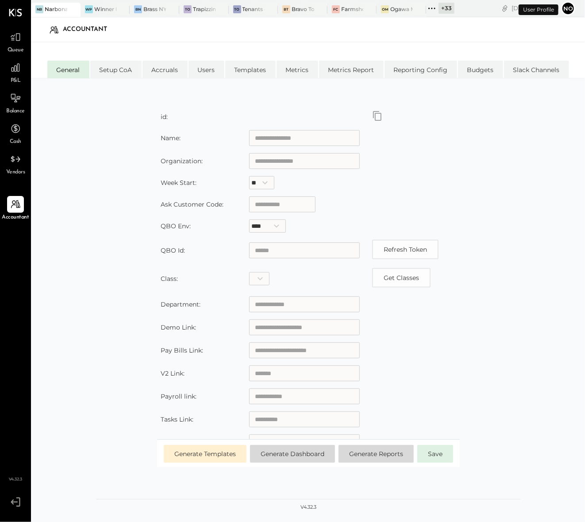
type input "**********"
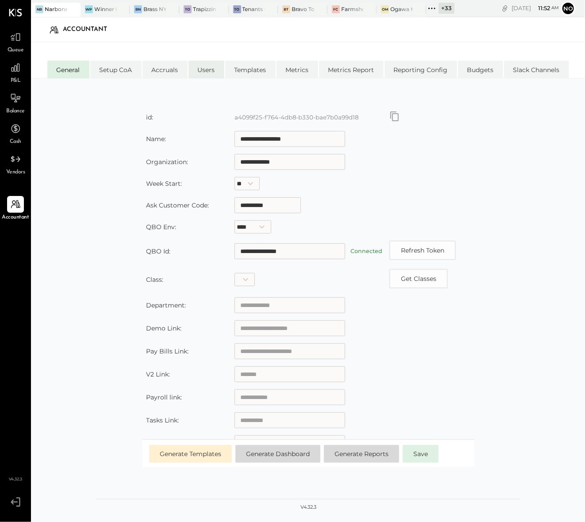
click at [208, 72] on li "Users" at bounding box center [206, 70] width 36 height 18
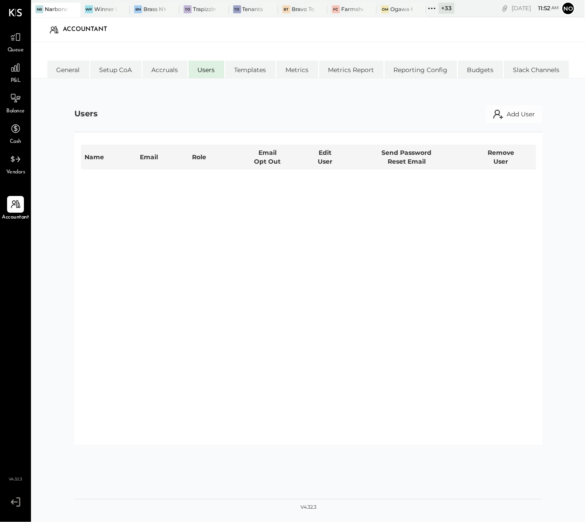
select select "********"
select select "*****"
select select "********"
select select "*****"
select select "**********"
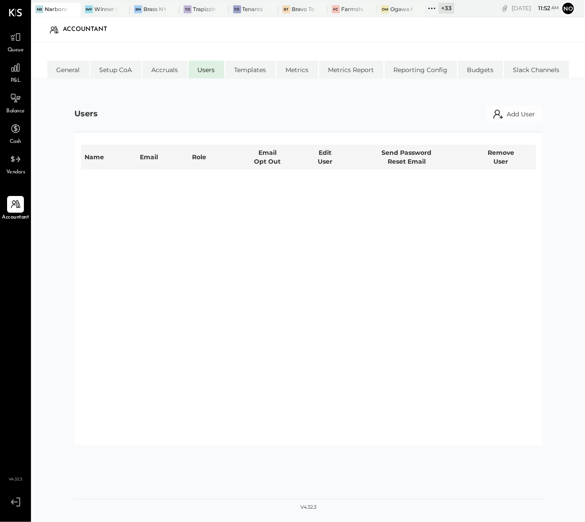
select select "*****"
select select "**********"
select select "*****"
select select "********"
select select "*****"
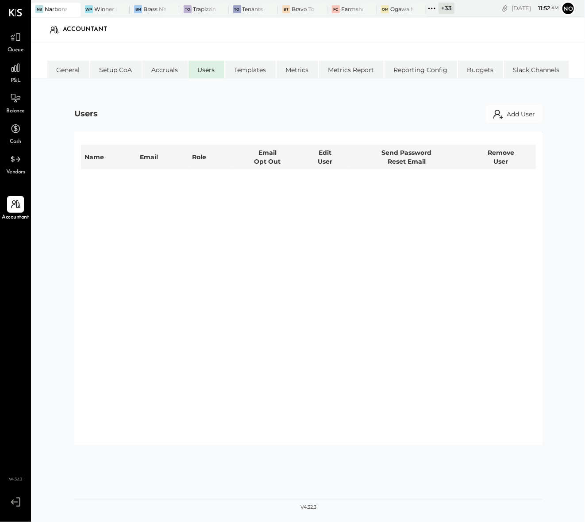
select select "********"
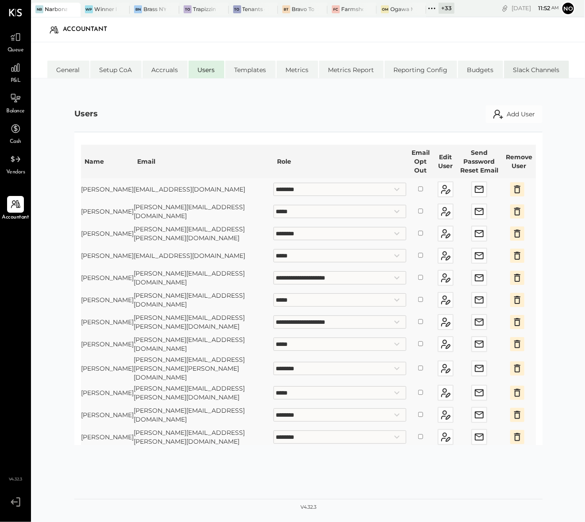
click at [535, 69] on li "Slack Channels" at bounding box center [536, 70] width 65 height 18
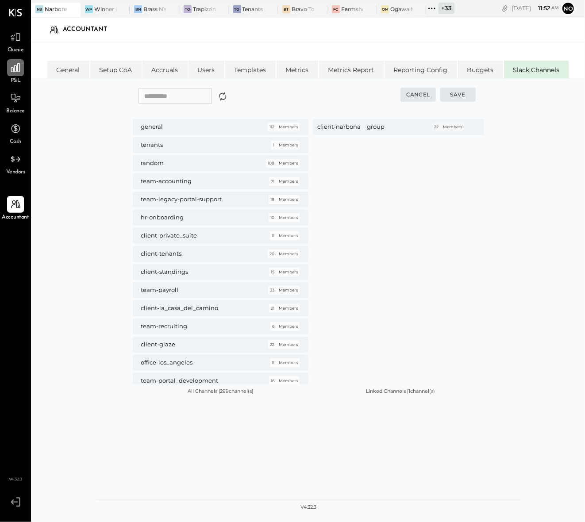
click at [19, 64] on icon at bounding box center [16, 68] width 12 height 12
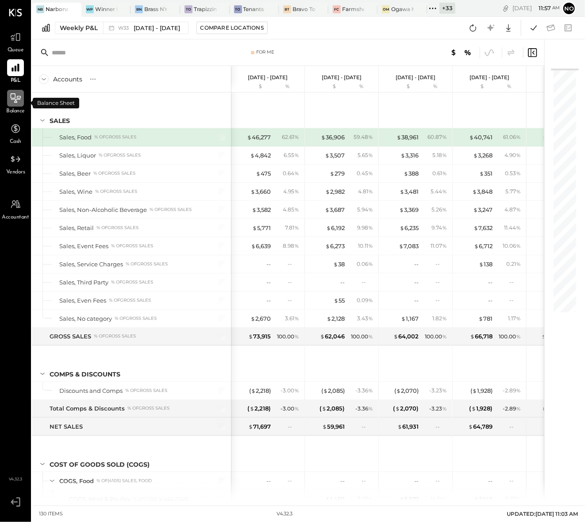
click at [15, 100] on icon at bounding box center [16, 98] width 12 height 12
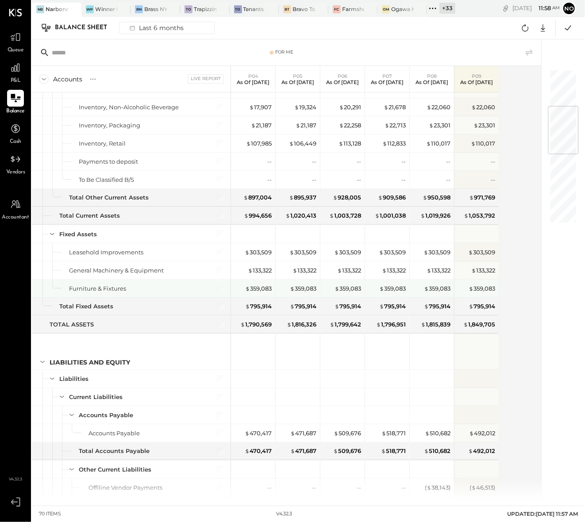
scroll to position [307, 0]
